Goal: Task Accomplishment & Management: Use online tool/utility

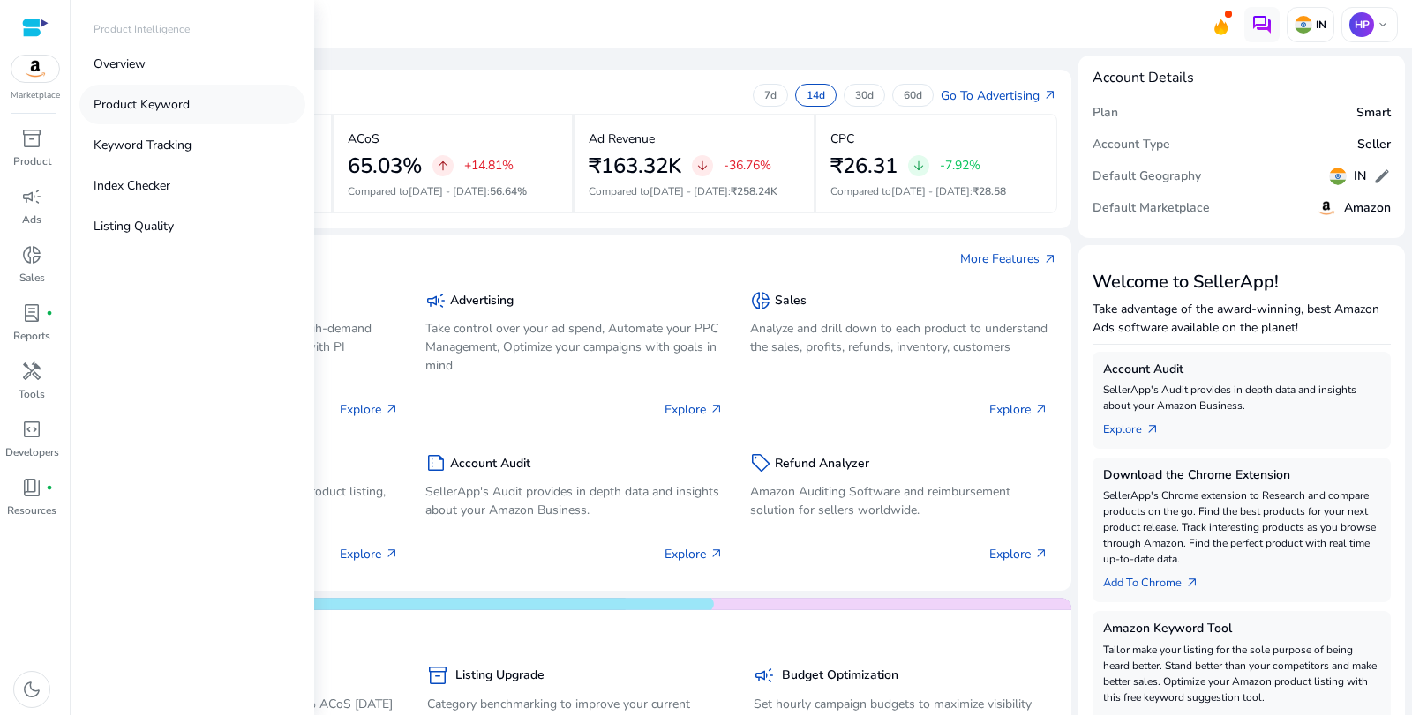
click at [127, 111] on p "Product Keyword" at bounding box center [142, 104] width 96 height 19
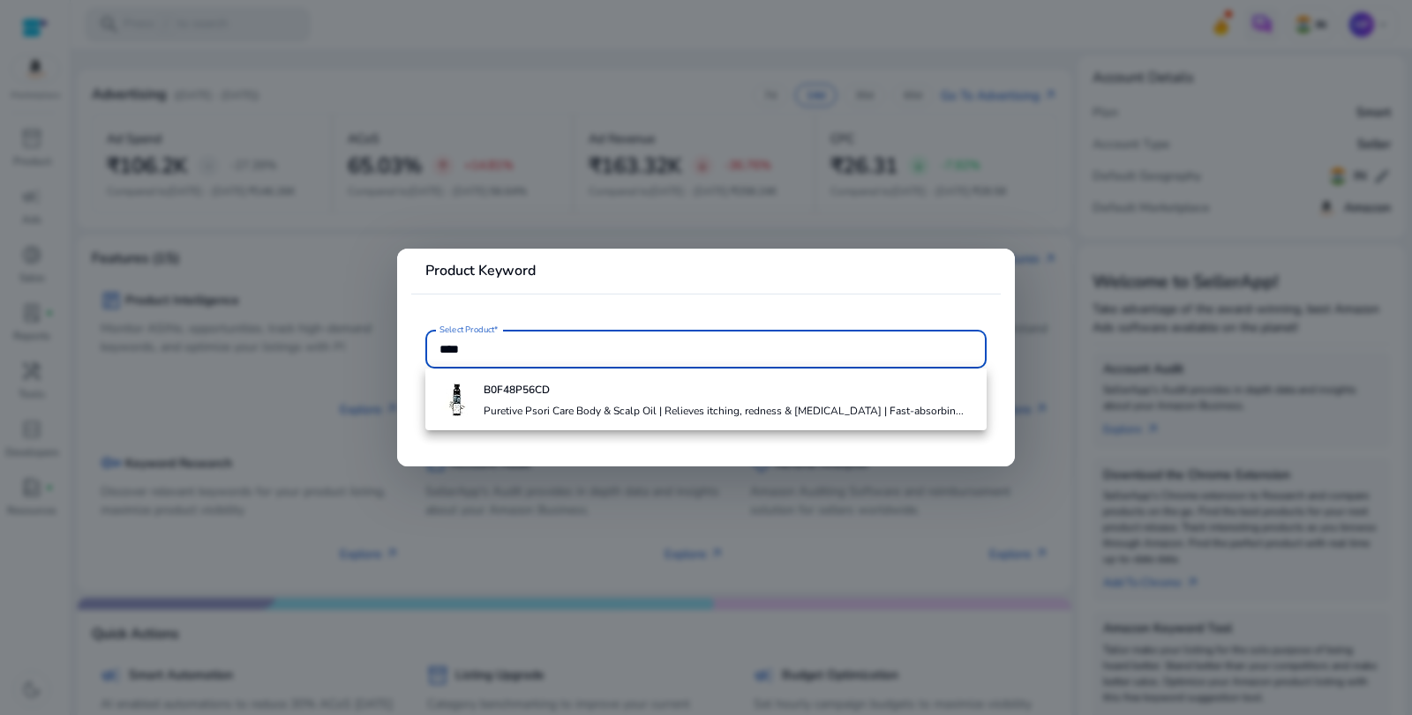
type input "*****"
click at [678, 415] on h4 "Puretive Psori Care Body & Scalp Oil | Relieves itching, redness & [MEDICAL_DAT…" at bounding box center [723, 411] width 480 height 14
